Goal: Check status: Check status

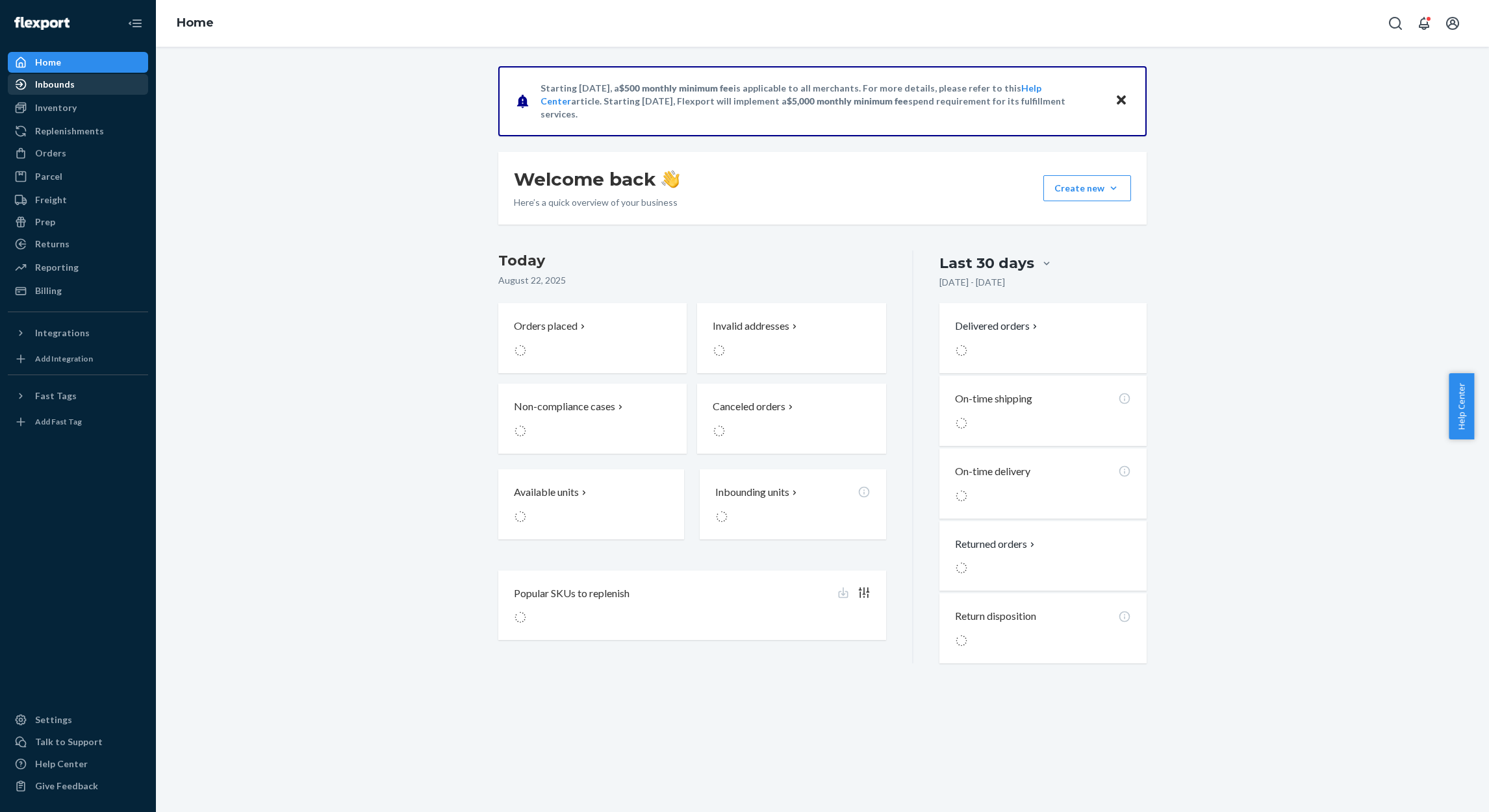
click at [65, 79] on div "Inbounds" at bounding box center [55, 85] width 40 height 13
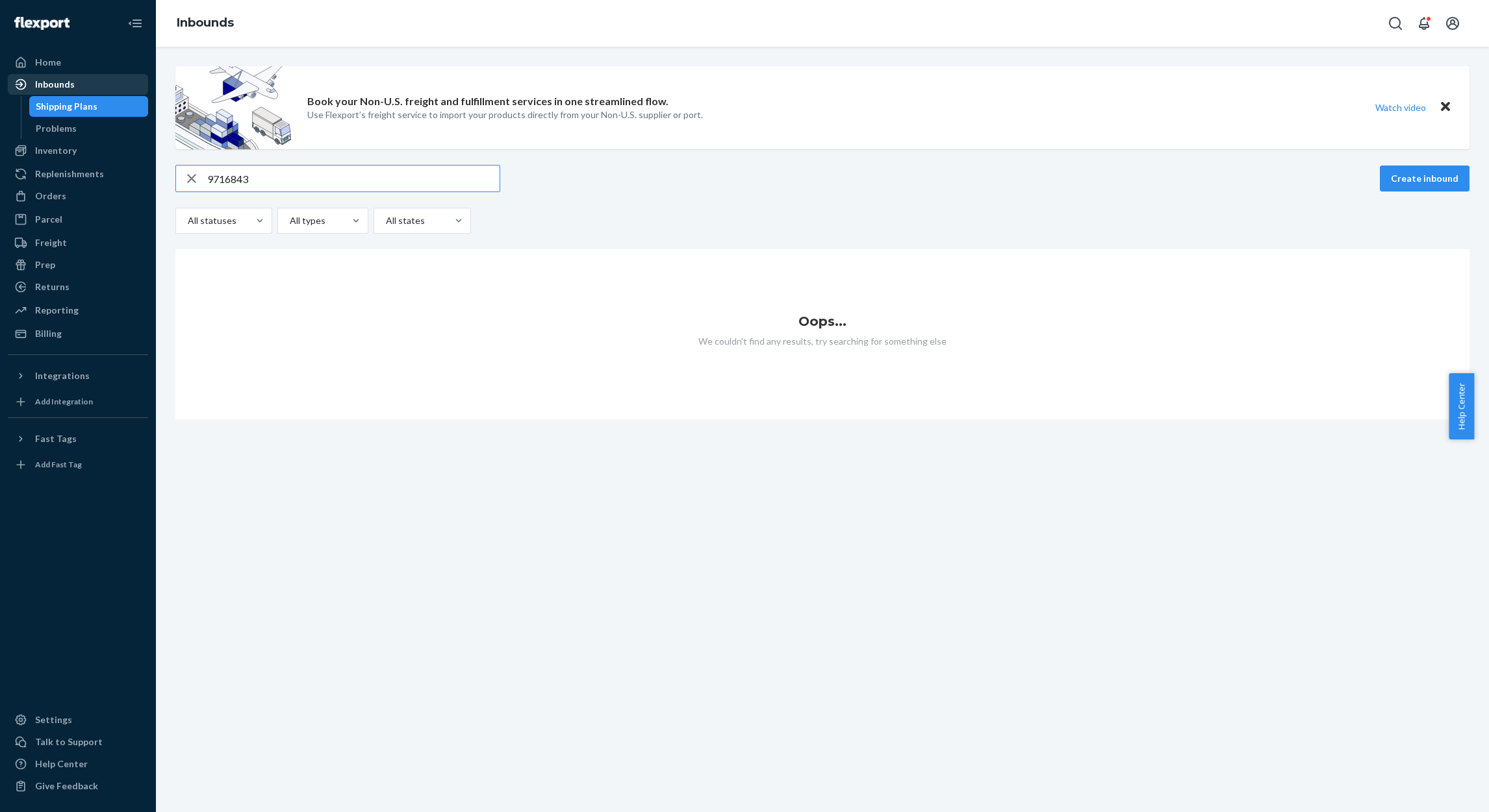
click at [82, 85] on div "Inbounds" at bounding box center [77, 85] width 138 height 18
click at [230, 178] on input "9716843" at bounding box center [353, 179] width 292 height 26
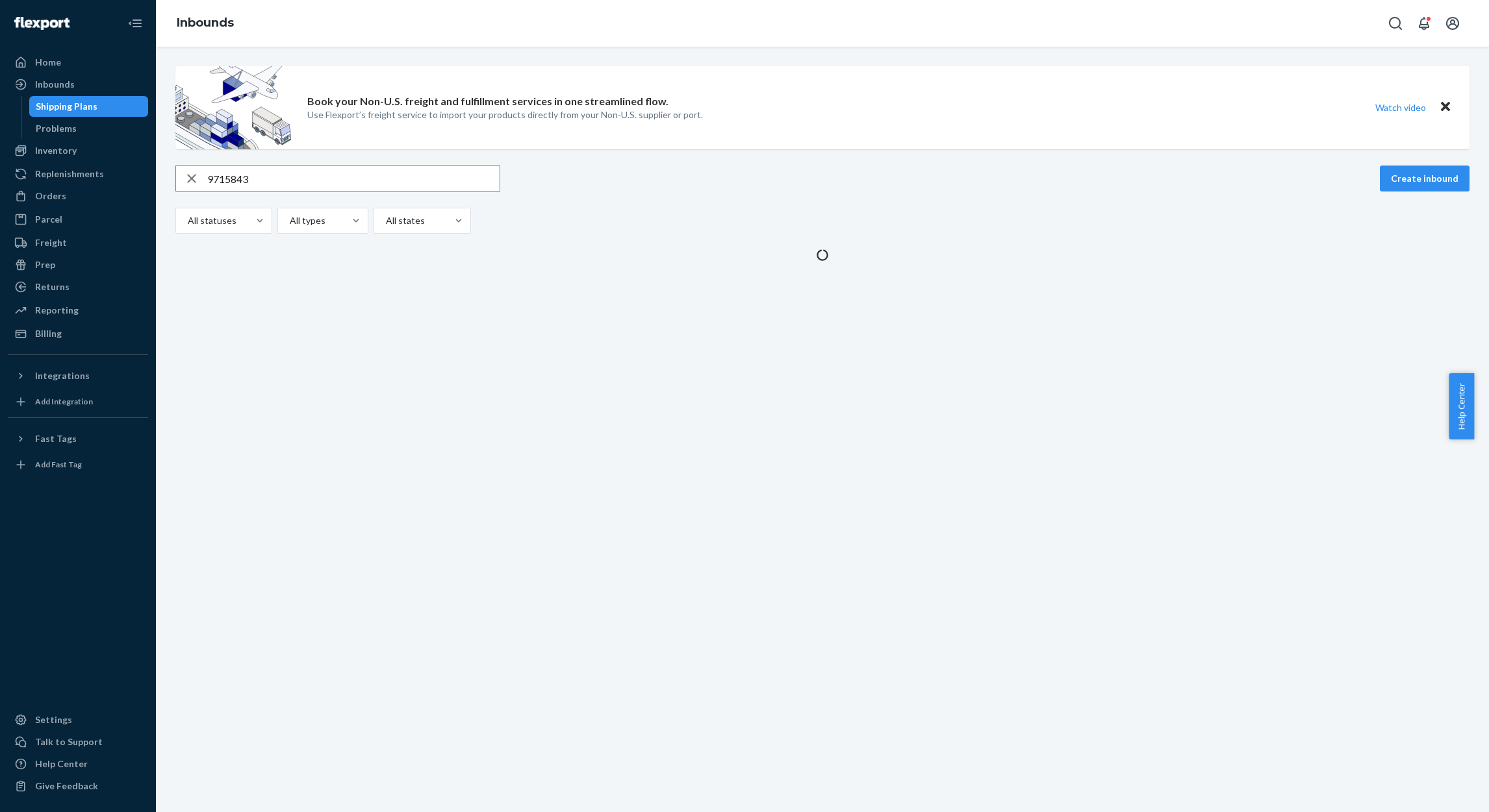
type input "9715843"
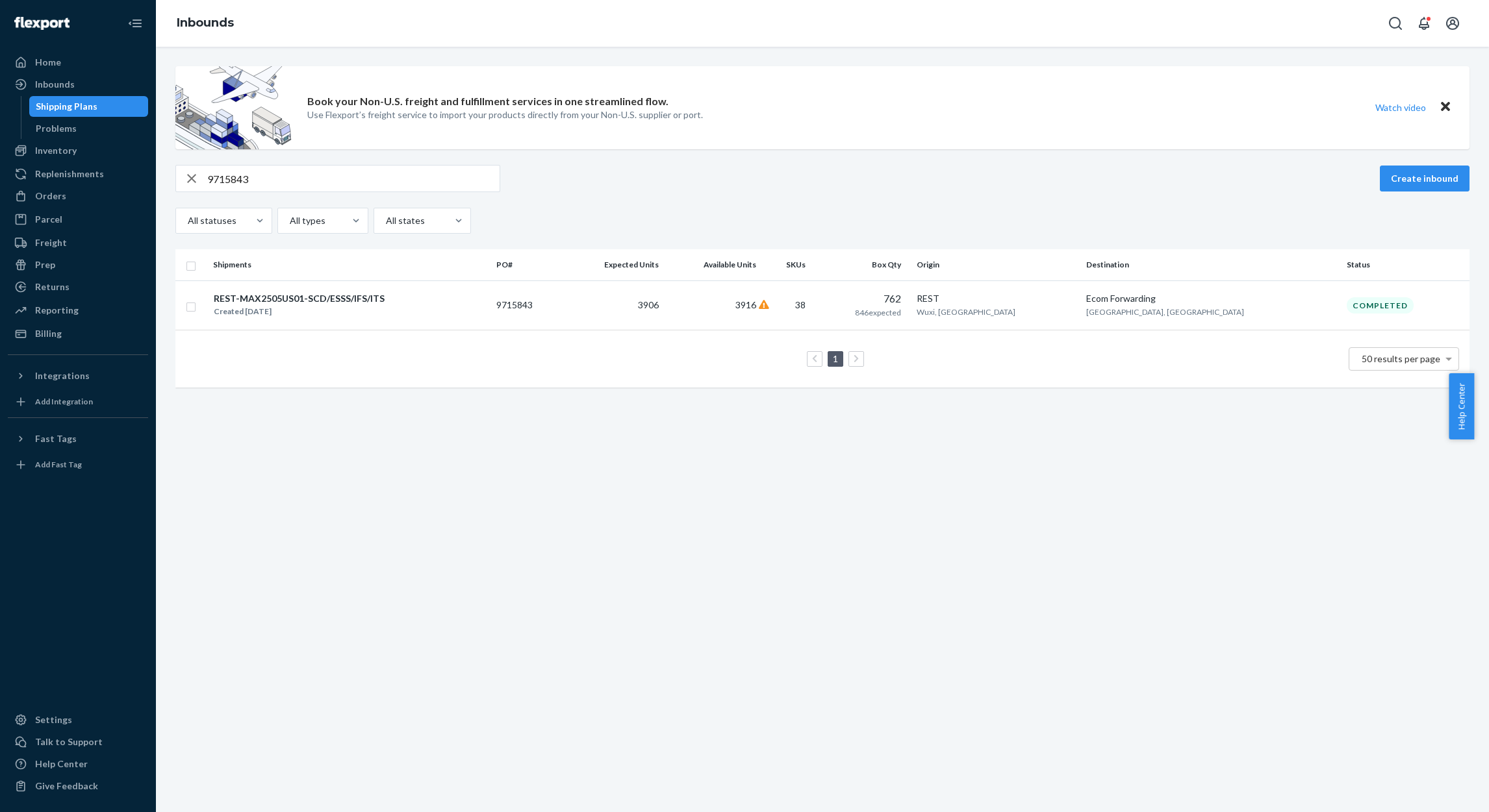
drag, startPoint x: 611, startPoint y: 314, endPoint x: 622, endPoint y: 319, distance: 12.1
click at [564, 313] on td "9715843" at bounding box center [527, 305] width 72 height 50
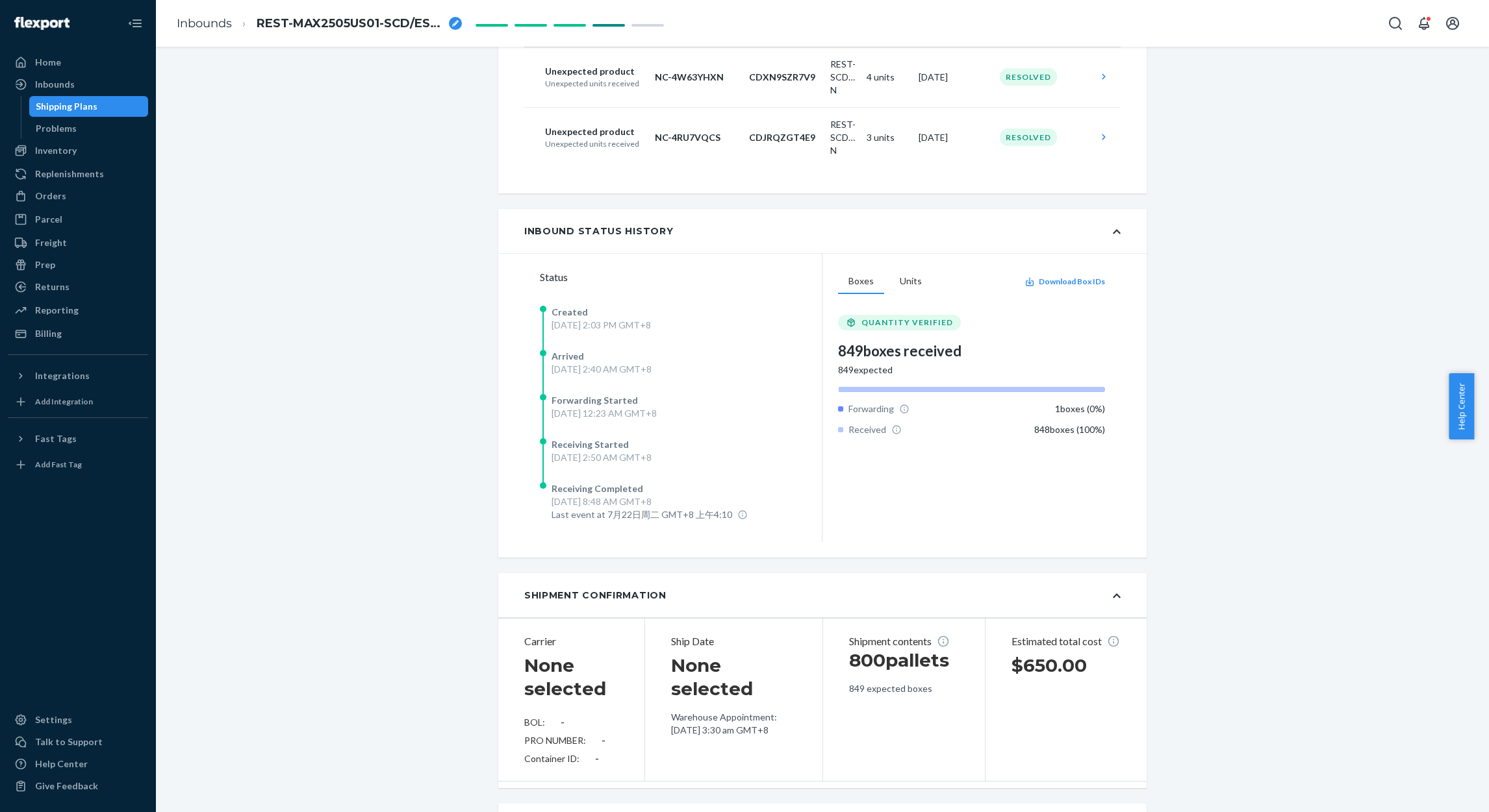
scroll to position [302, 0]
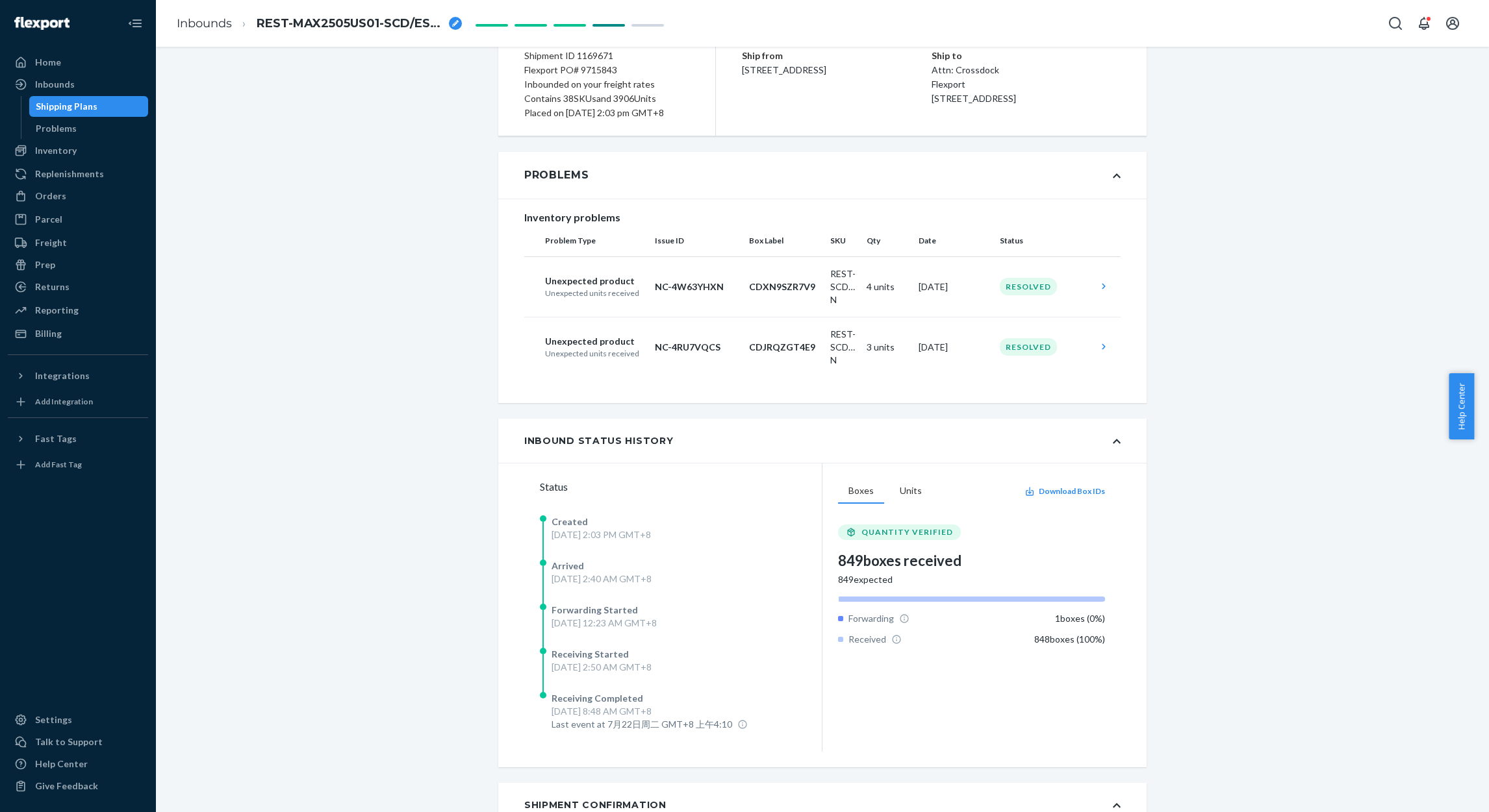
scroll to position [0, 0]
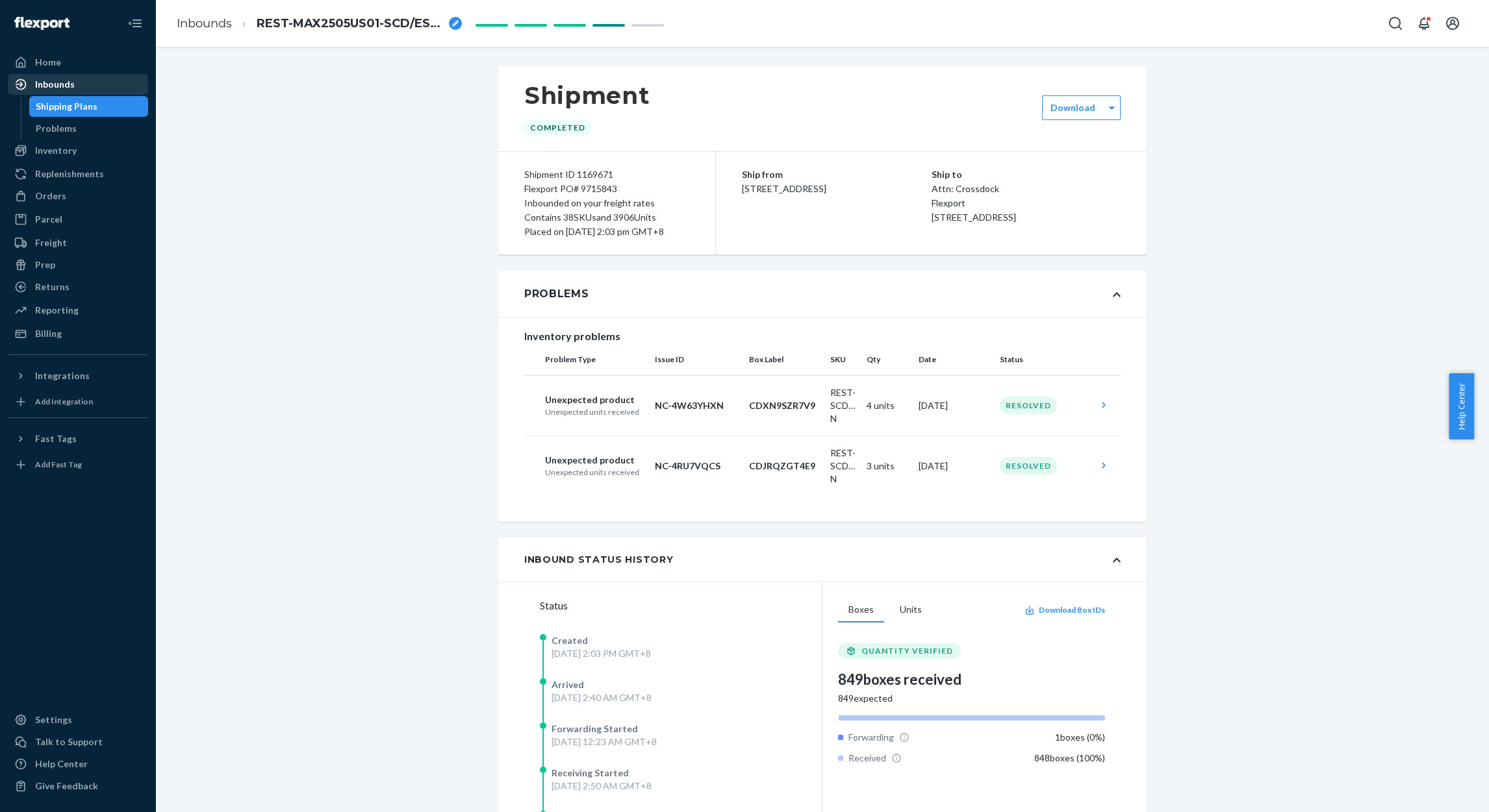
click at [77, 85] on div "Inbounds" at bounding box center [77, 85] width 138 height 18
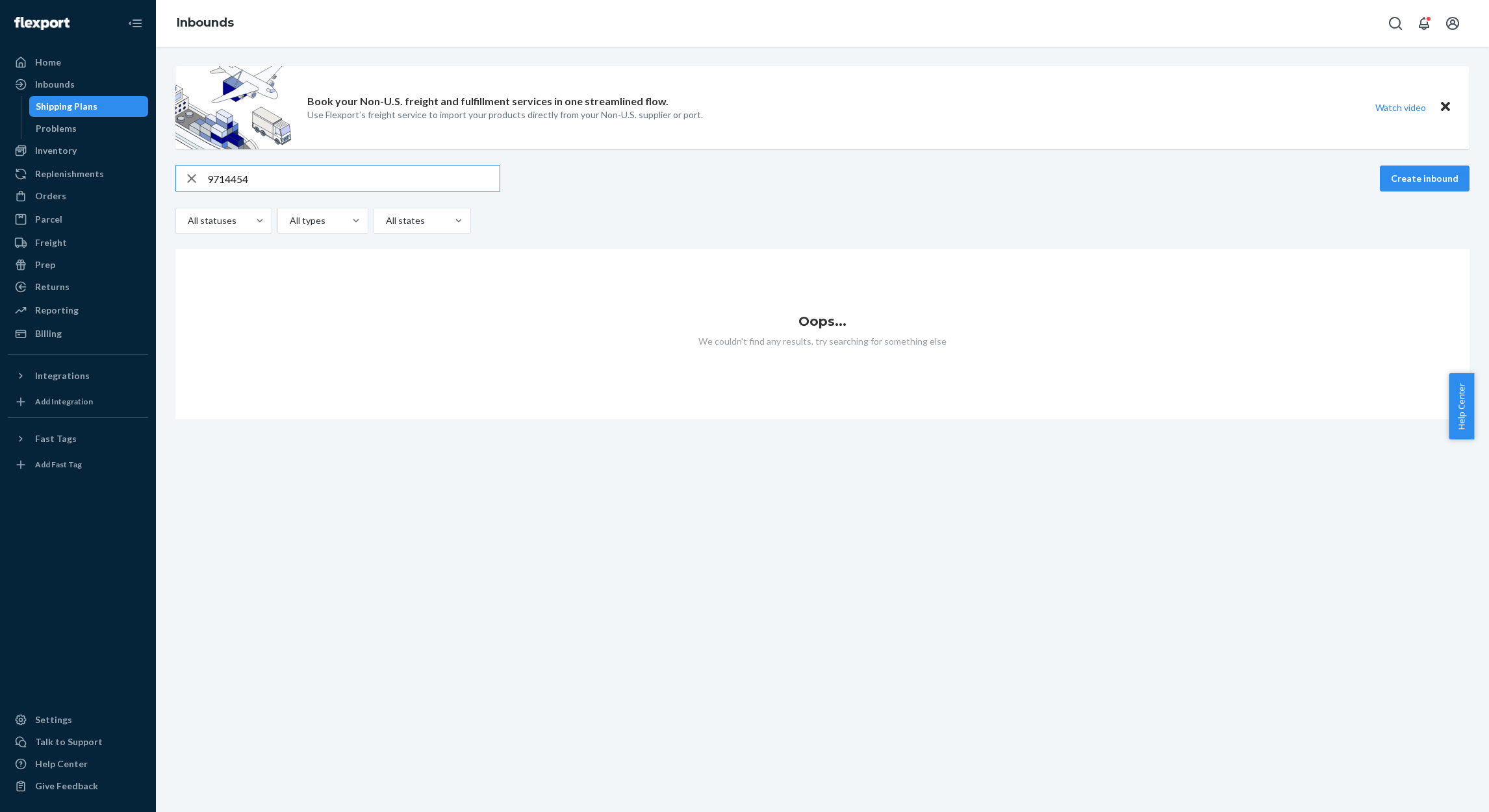
click at [237, 175] on input "9714454" at bounding box center [353, 179] width 292 height 26
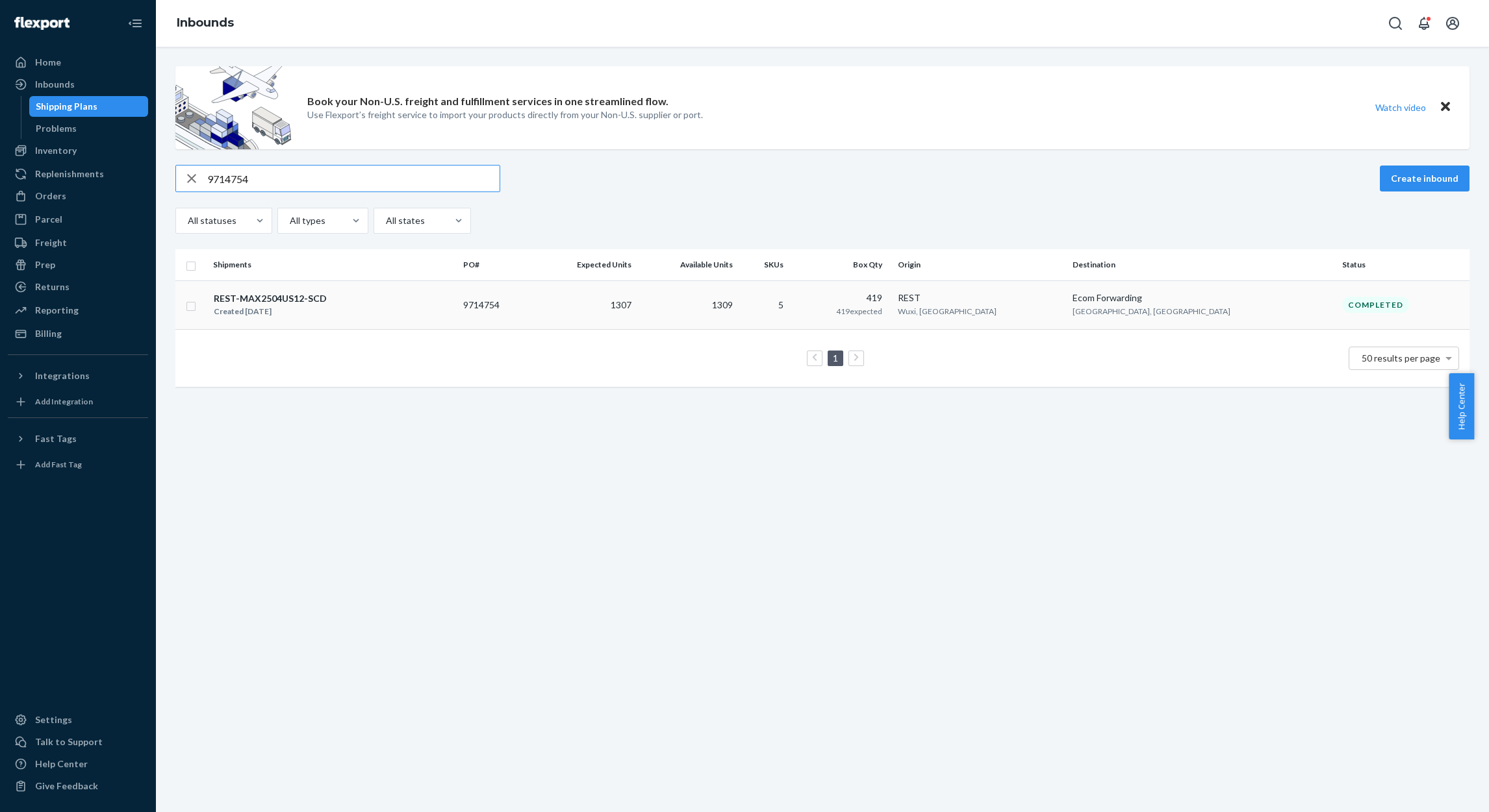
type input "9714754"
click at [532, 308] on td "9714754" at bounding box center [496, 305] width 75 height 49
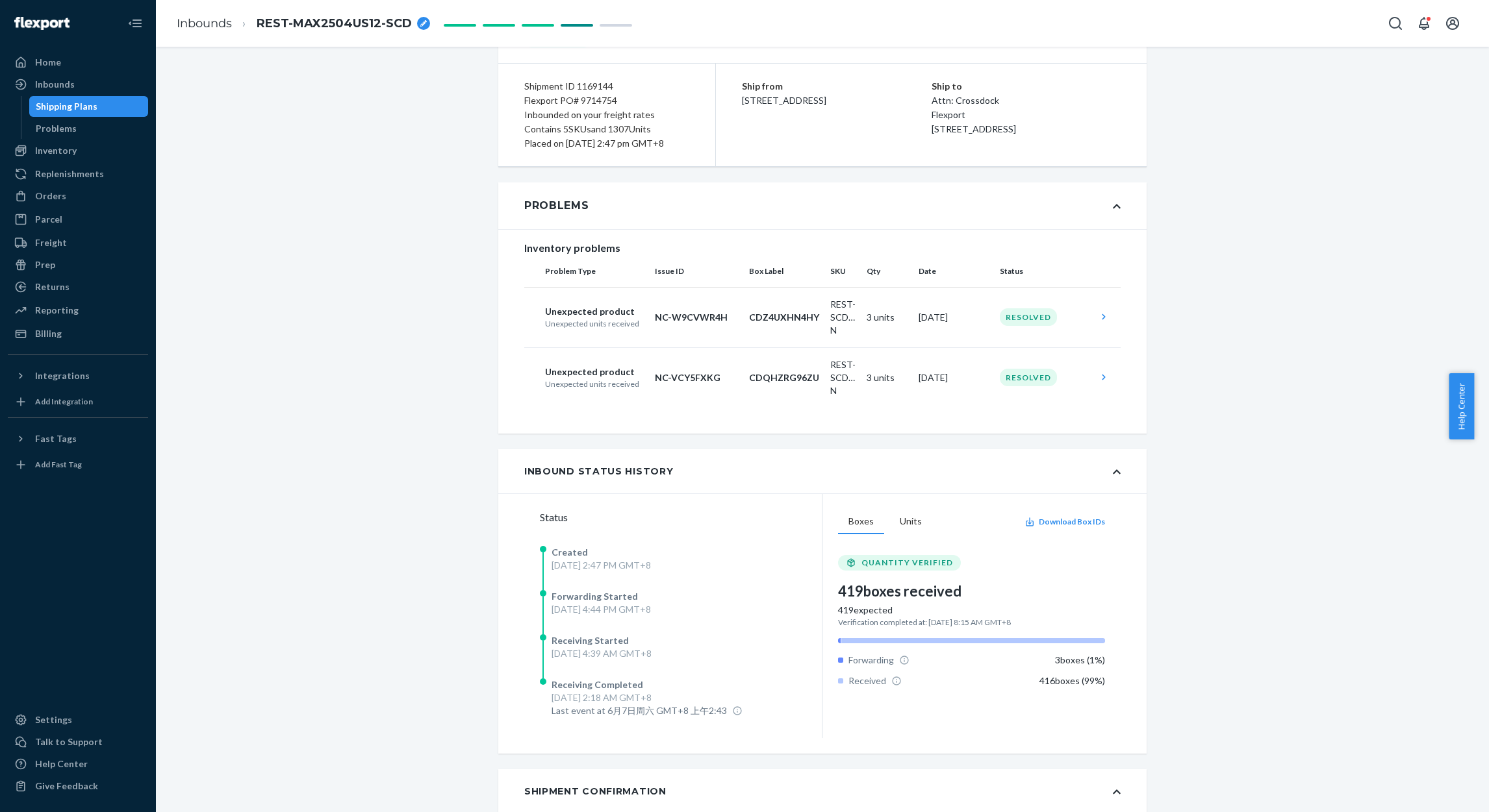
scroll to position [194, 0]
